Goal: Transaction & Acquisition: Book appointment/travel/reservation

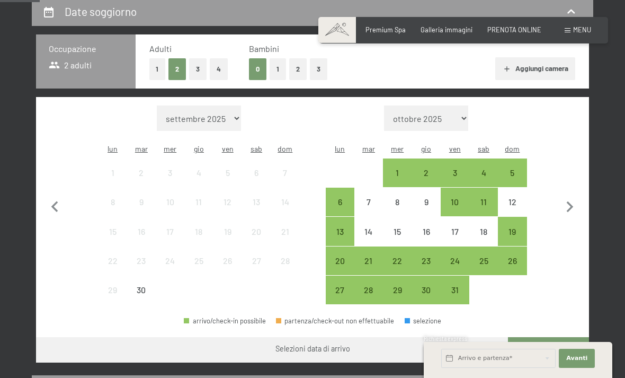
scroll to position [232, 0]
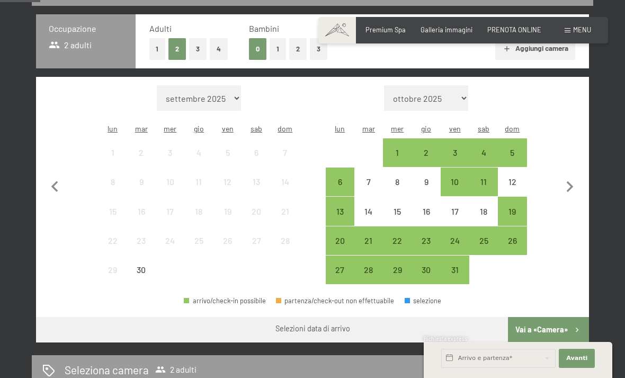
click at [523, 236] on div "26" at bounding box center [512, 249] width 26 height 26
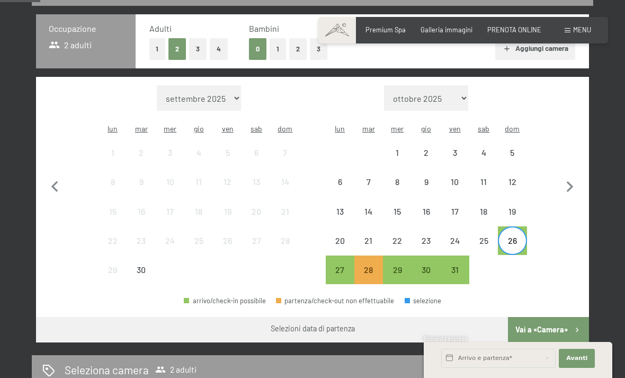
click at [347, 256] on div "27" at bounding box center [340, 269] width 26 height 26
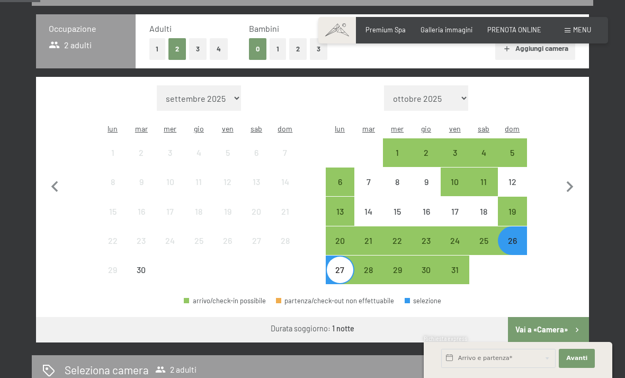
click at [568, 319] on button "Vai a «Camera»" at bounding box center [548, 329] width 81 height 25
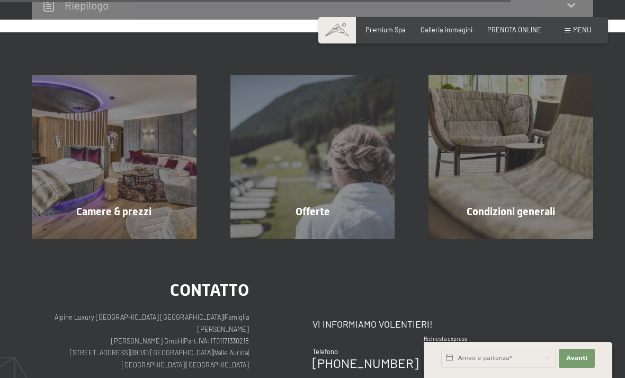
scroll to position [1016, 0]
click at [353, 137] on div "Offerte mostra altro" at bounding box center [312, 157] width 199 height 165
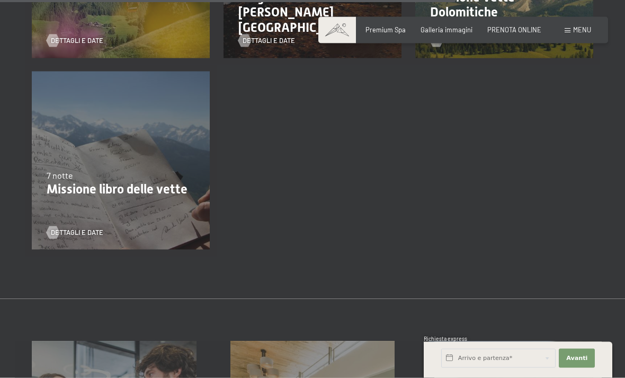
scroll to position [1169, 0]
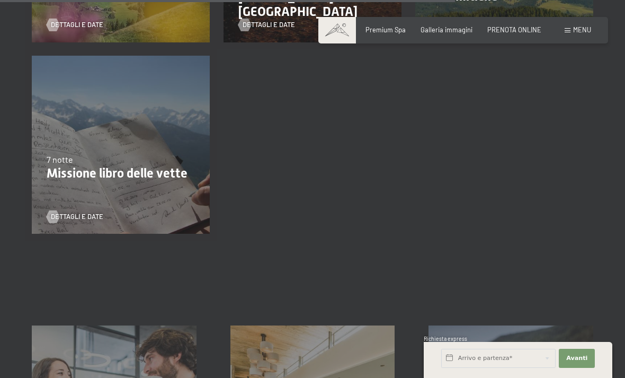
click at [78, 107] on div "[DATE]-[DATE] 7 notte Missione libro delle vette Dettagli e Date" at bounding box center [121, 145] width 192 height 192
click at [74, 104] on div "[DATE]-[DATE] 7 notte Missione libro delle vette Dettagli e Date" at bounding box center [121, 145] width 192 height 192
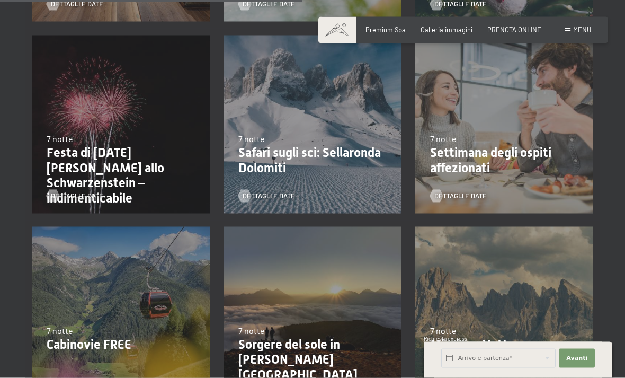
scroll to position [780, 0]
